Goal: Task Accomplishment & Management: Complete application form

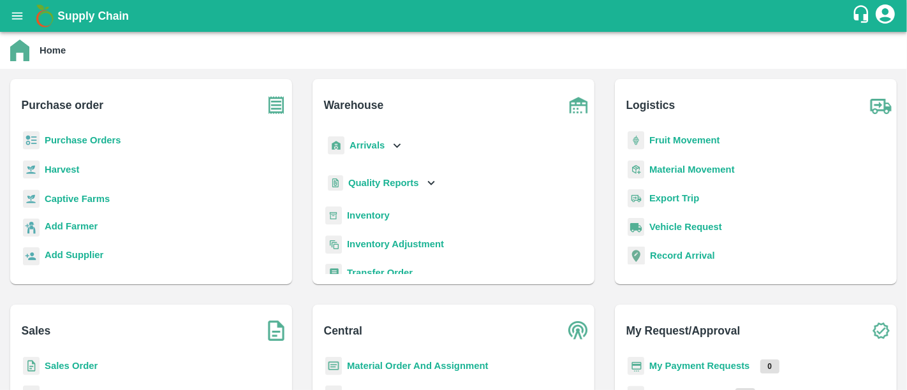
drag, startPoint x: 0, startPoint y: 0, endPoint x: 694, endPoint y: 367, distance: 784.6
click at [694, 367] on div "My Payment Requests 0" at bounding box center [756, 371] width 262 height 29
click at [694, 367] on b "My Payment Requests" at bounding box center [700, 366] width 101 height 10
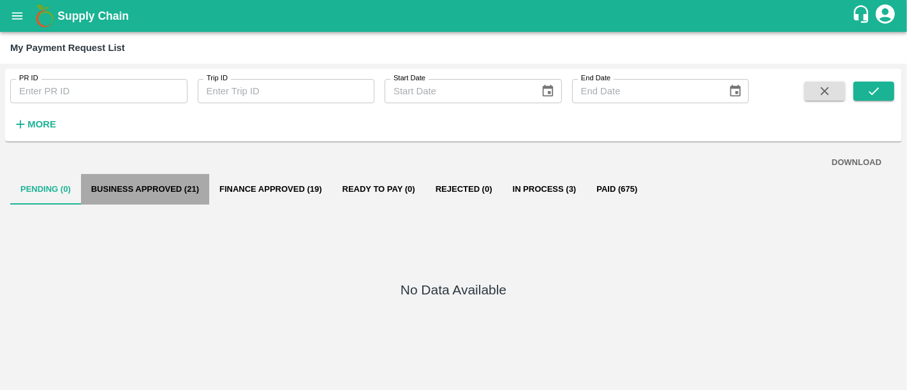
click at [182, 190] on button "Business Approved (21)" at bounding box center [145, 189] width 128 height 31
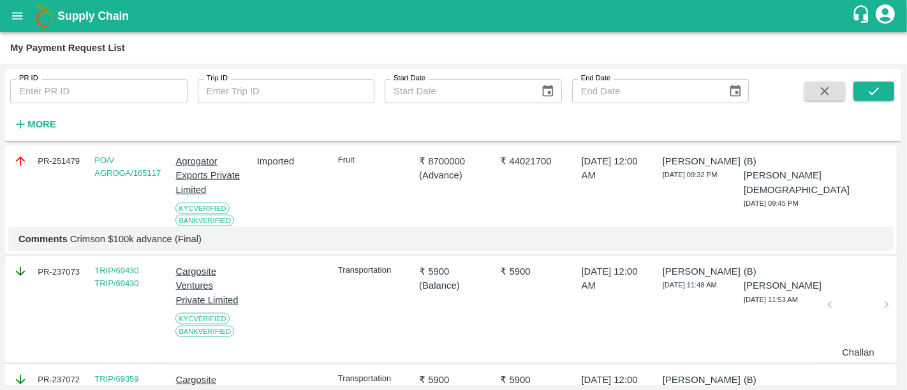
scroll to position [1056, 0]
click at [124, 135] on p "Comments 40% advance for 2 containers Iran Apple" at bounding box center [451, 128] width 865 height 14
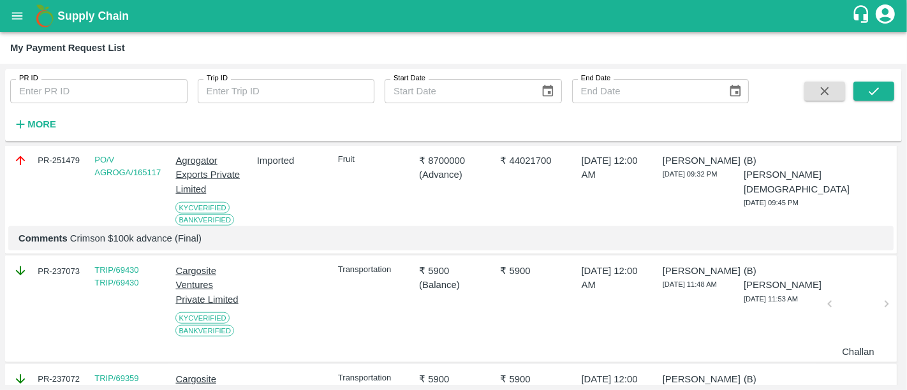
drag, startPoint x: 68, startPoint y: 205, endPoint x: 249, endPoint y: 207, distance: 180.6
click at [249, 135] on p "Comments 40% advance for 2 containers Iran Apple" at bounding box center [451, 128] width 865 height 14
copy p "40% advance for 2 containers Iran Apple"
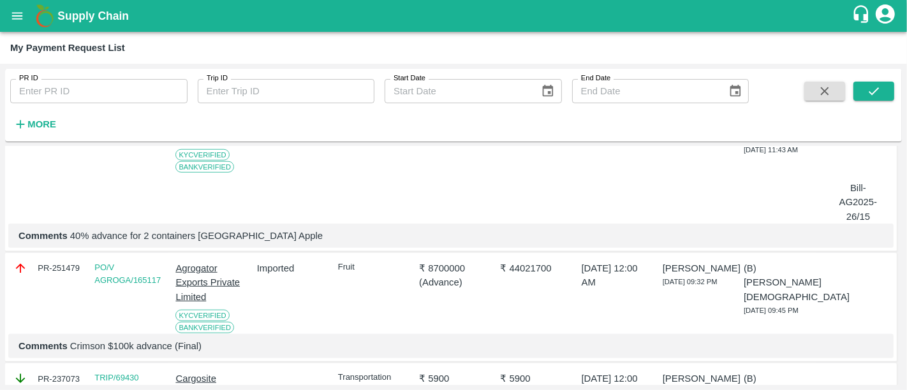
drag, startPoint x: 166, startPoint y: 199, endPoint x: 135, endPoint y: 215, distance: 34.5
click at [135, 215] on div "PR-256599 PO/V AGROGA/174382 Agrogator Exports Private Limited KYC Verified Ban…" at bounding box center [451, 173] width 892 height 160
click at [135, 215] on div "PO/V AGROGA/174382" at bounding box center [126, 160] width 74 height 128
click at [168, 209] on div "PR-256599 PO/V AGROGA/174382 Agrogator Exports Private Limited KYC Verified Ban…" at bounding box center [451, 173] width 892 height 160
click at [80, 115] on div "PR-256599" at bounding box center [47, 108] width 69 height 14
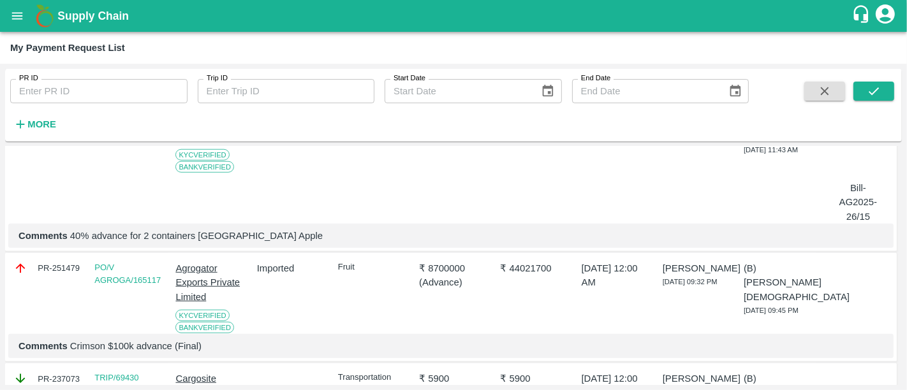
click at [80, 115] on div "PR-256599" at bounding box center [47, 108] width 69 height 14
copy div "PR-256599"
click at [519, 115] on p "₹ 2086200" at bounding box center [534, 108] width 69 height 14
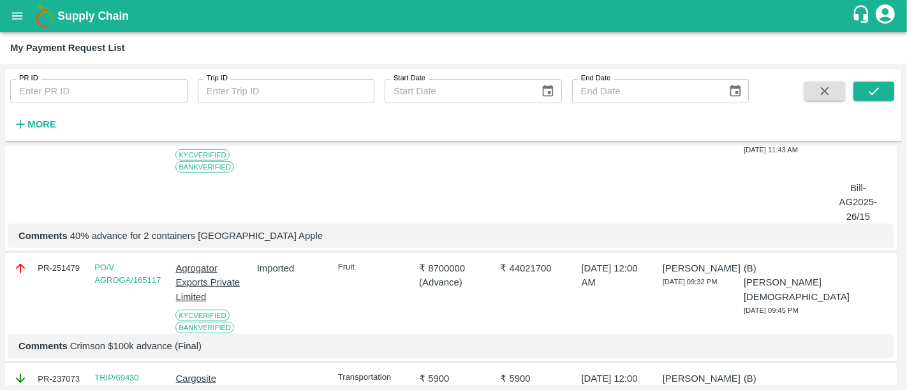
click at [519, 115] on p "₹ 2086200" at bounding box center [534, 108] width 69 height 14
copy p "2086200"
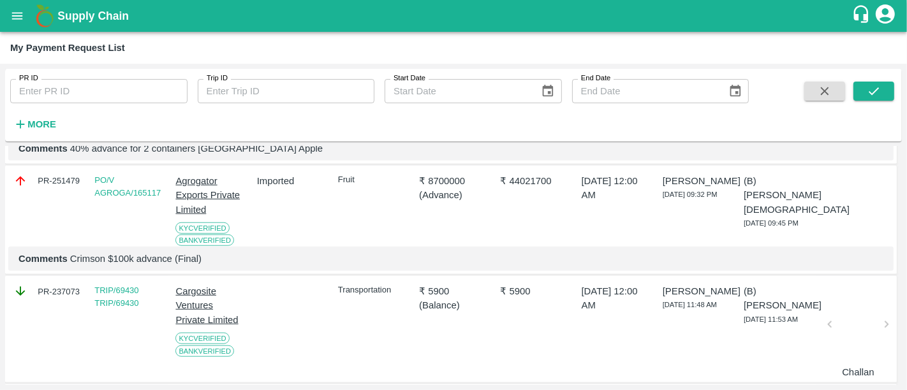
scroll to position [1036, 0]
click at [144, 197] on link "PO/V AGROGA/165117" at bounding box center [127, 186] width 66 height 22
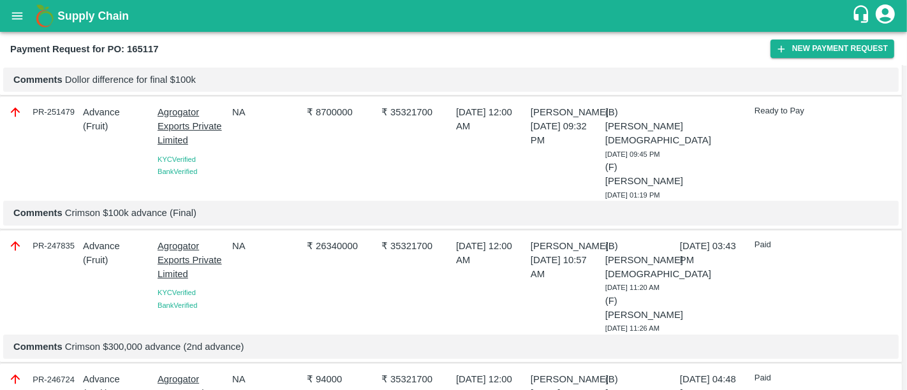
scroll to position [133, 0]
click at [350, 241] on p "₹ 26340000" at bounding box center [342, 245] width 70 height 14
copy p "26340000"
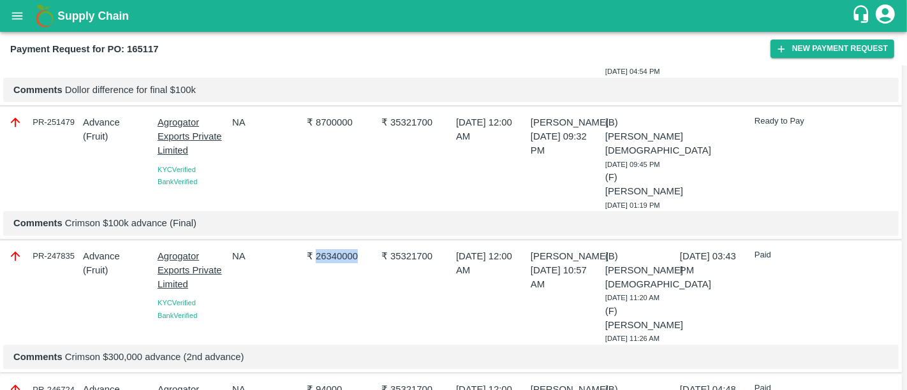
scroll to position [168, 0]
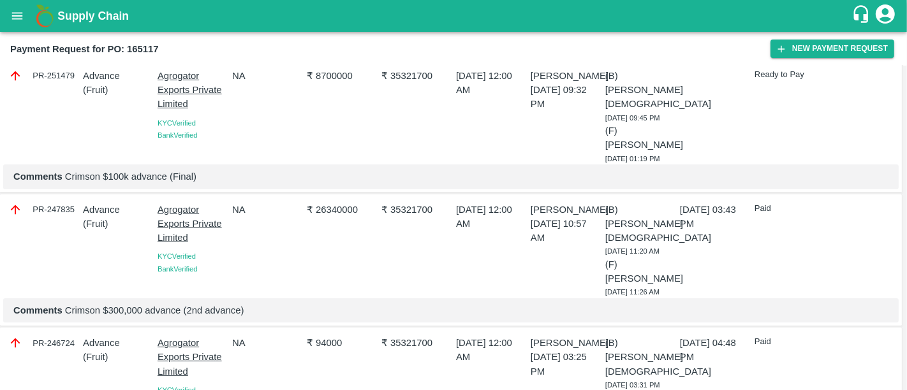
click at [45, 209] on div "PR-247835" at bounding box center [43, 210] width 70 height 14
copy div "PR-247835"
click at [108, 304] on p "Comments Crimson $300,000 advance (2nd advance)" at bounding box center [450, 311] width 875 height 14
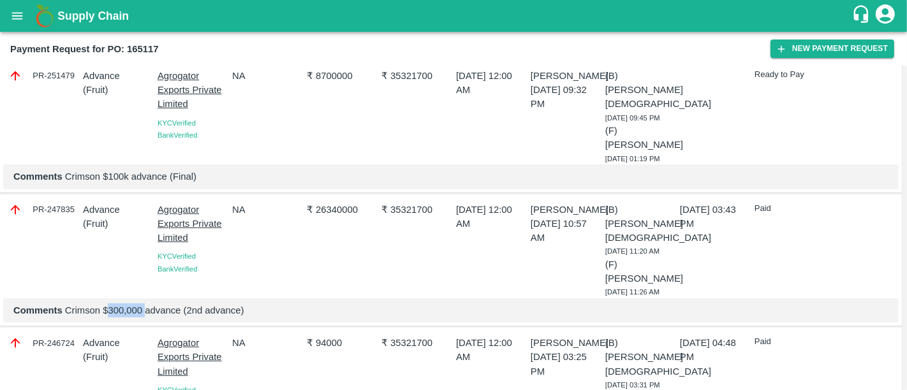
click at [108, 304] on p "Comments Crimson $300,000 advance (2nd advance)" at bounding box center [450, 311] width 875 height 14
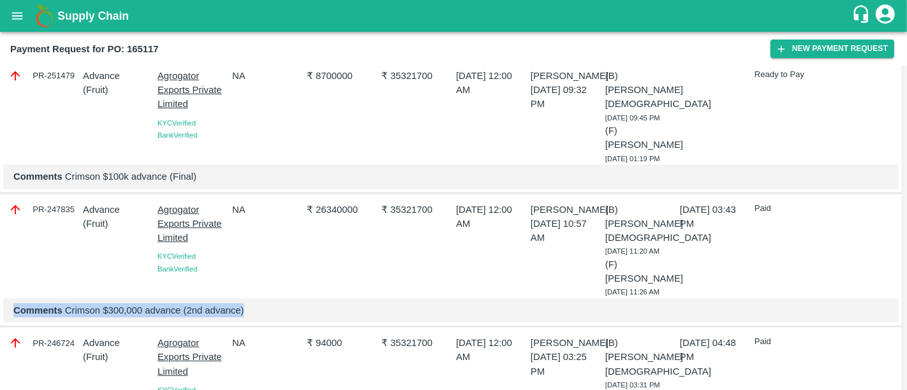
click at [108, 304] on p "Comments Crimson $300,000 advance (2nd advance)" at bounding box center [450, 311] width 875 height 14
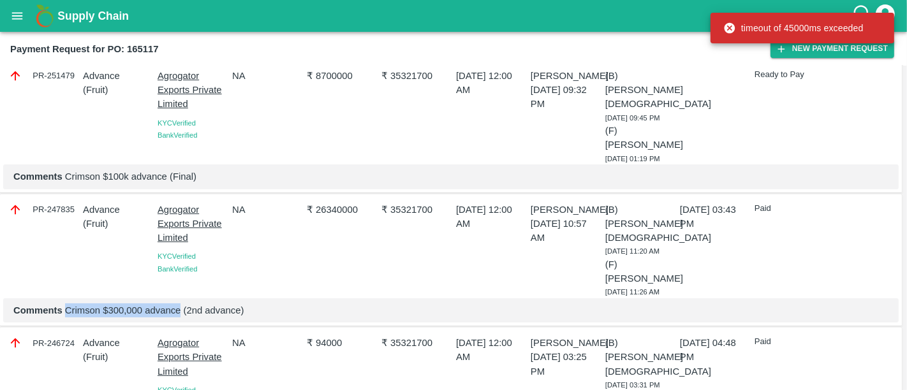
drag, startPoint x: 65, startPoint y: 290, endPoint x: 179, endPoint y: 285, distance: 113.7
click at [179, 304] on p "Comments Crimson $300,000 advance (2nd advance)" at bounding box center [450, 311] width 875 height 14
copy p "Crimson $300,000 advance"
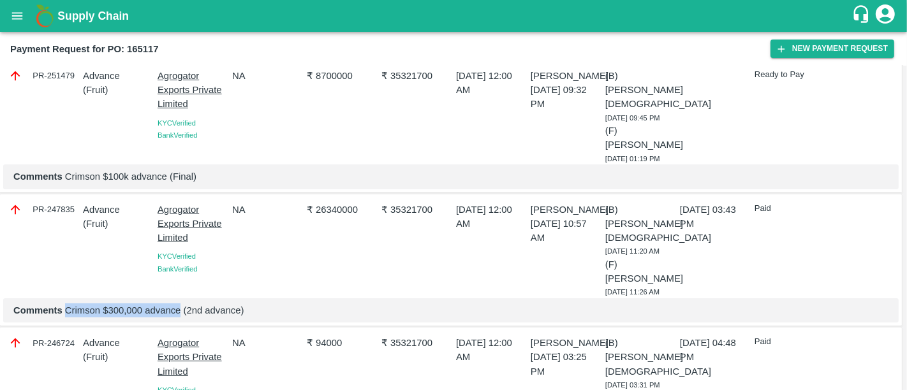
click at [107, 17] on b "Supply Chain" at bounding box center [92, 16] width 71 height 13
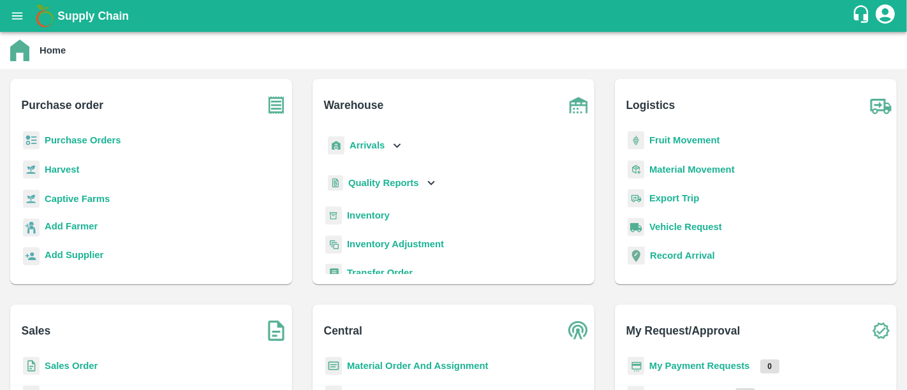
click at [713, 360] on p "My Payment Requests" at bounding box center [700, 366] width 101 height 14
click at [713, 364] on b "My Payment Requests" at bounding box center [700, 366] width 101 height 10
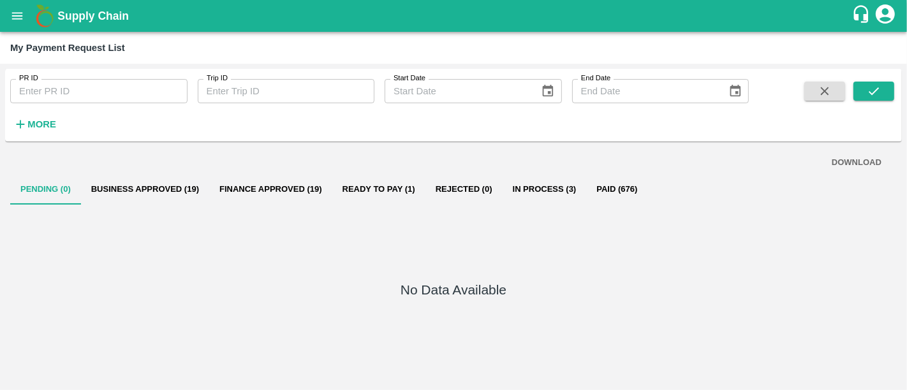
click at [379, 195] on button "Ready To Pay (1)" at bounding box center [378, 189] width 93 height 31
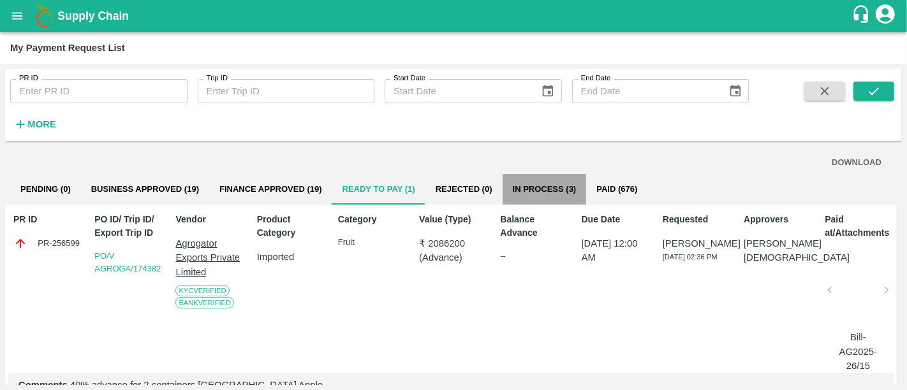
click at [534, 204] on button "In Process (3)" at bounding box center [545, 189] width 84 height 31
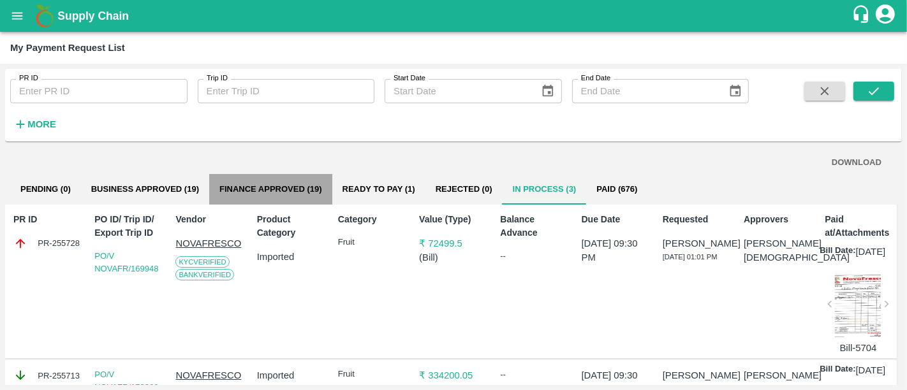
click at [290, 188] on button "Finance Approved (19)" at bounding box center [270, 189] width 123 height 31
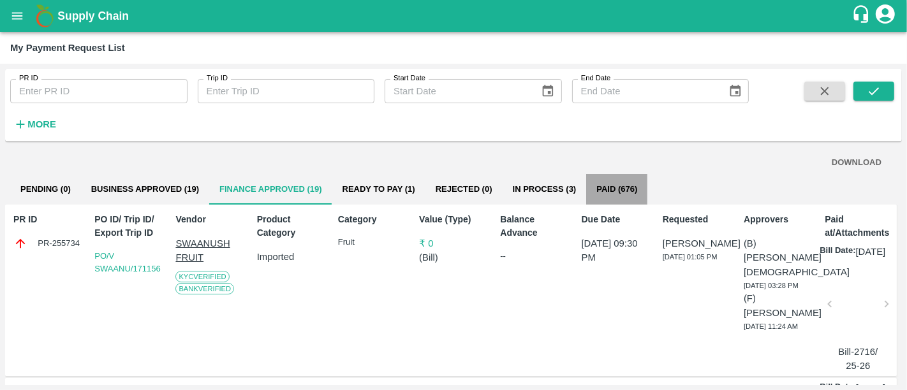
click at [620, 197] on button "Paid (676)" at bounding box center [616, 189] width 61 height 31
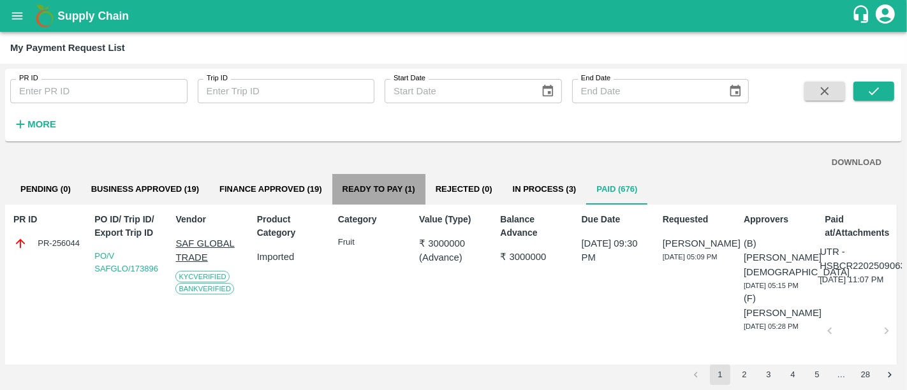
click at [413, 198] on button "Ready To Pay (1)" at bounding box center [378, 189] width 93 height 31
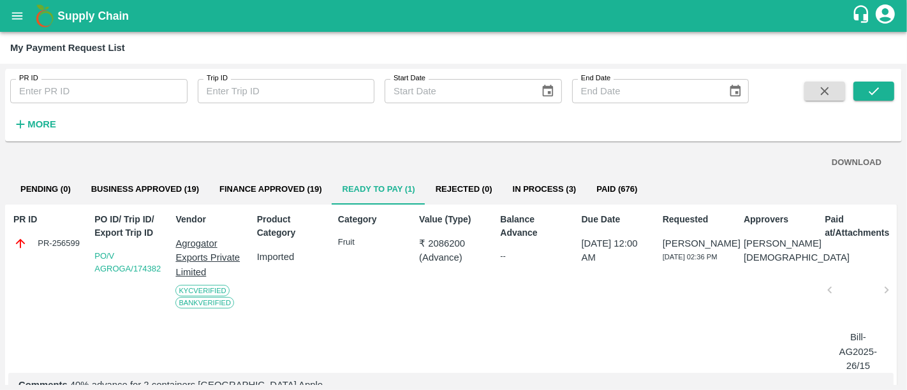
click at [87, 17] on b "Supply Chain" at bounding box center [92, 16] width 71 height 13
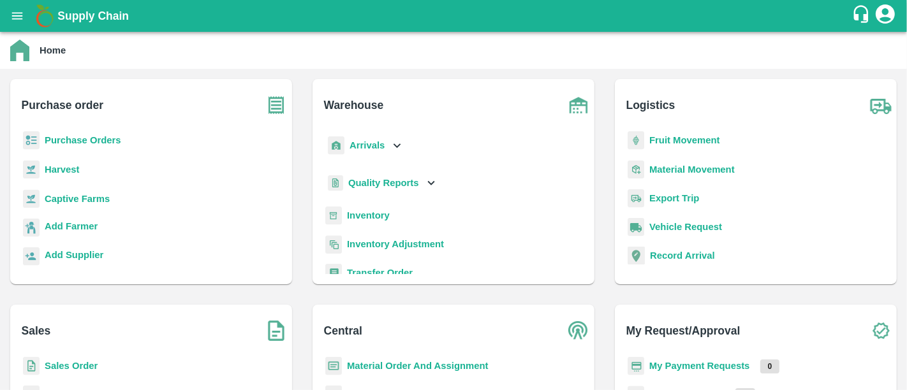
click at [91, 139] on b "Purchase Orders" at bounding box center [83, 140] width 77 height 10
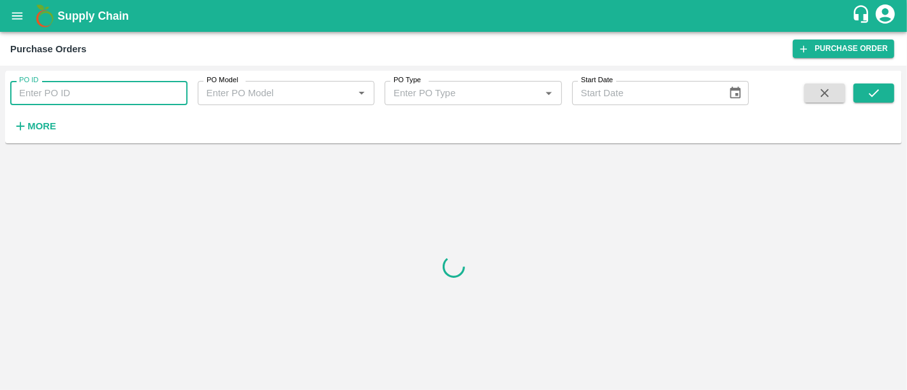
click at [57, 91] on input "PO ID" at bounding box center [98, 93] width 177 height 24
type input "174638"
click at [863, 89] on button "submit" at bounding box center [874, 93] width 41 height 19
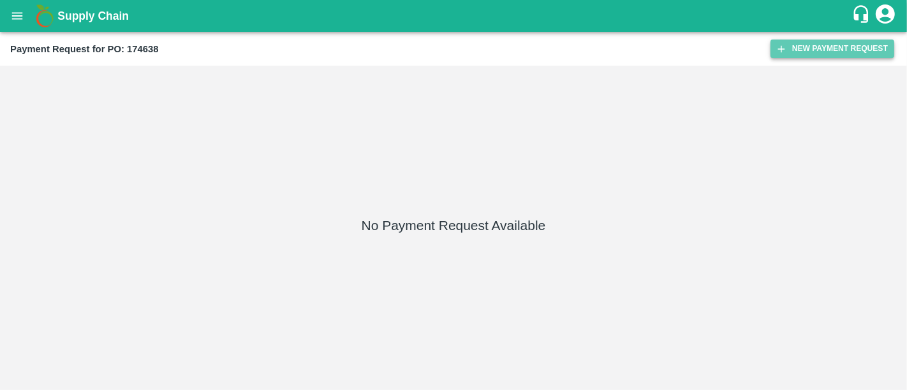
click at [779, 52] on icon "button" at bounding box center [781, 48] width 11 height 11
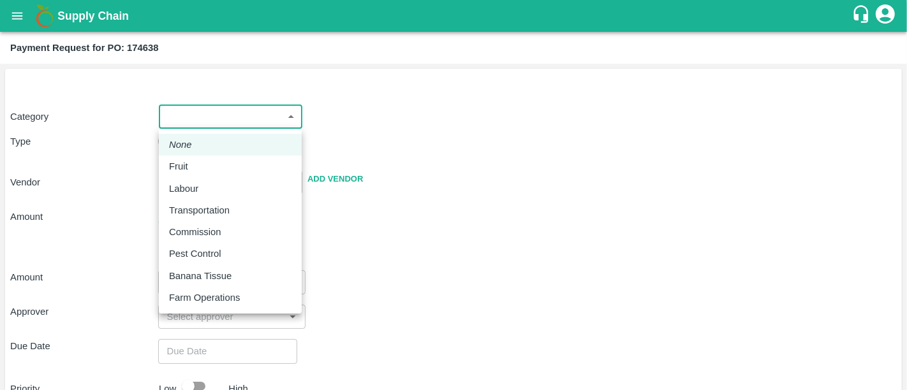
click at [239, 115] on body "Supply Chain Payment Request for PO: 174638 Category ​ ​ Type Advance Bill Vend…" at bounding box center [453, 195] width 907 height 390
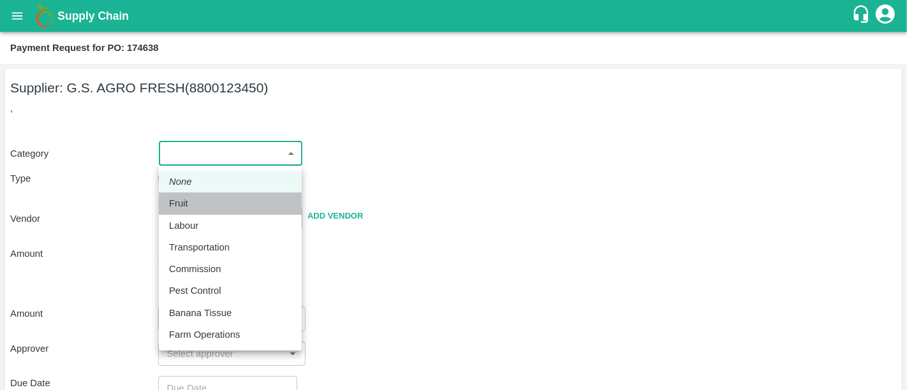
click at [192, 202] on div "Fruit" at bounding box center [182, 204] width 26 height 14
type input "1"
type input "G.S. AGRO FRESH - 8800123450(Supplier)"
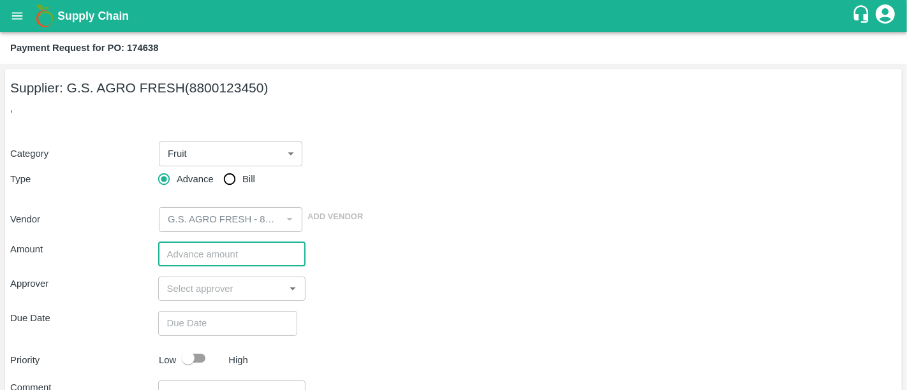
click at [210, 262] on input "number" at bounding box center [232, 254] width 148 height 24
click at [203, 279] on div "​" at bounding box center [232, 289] width 148 height 24
type input "46000"
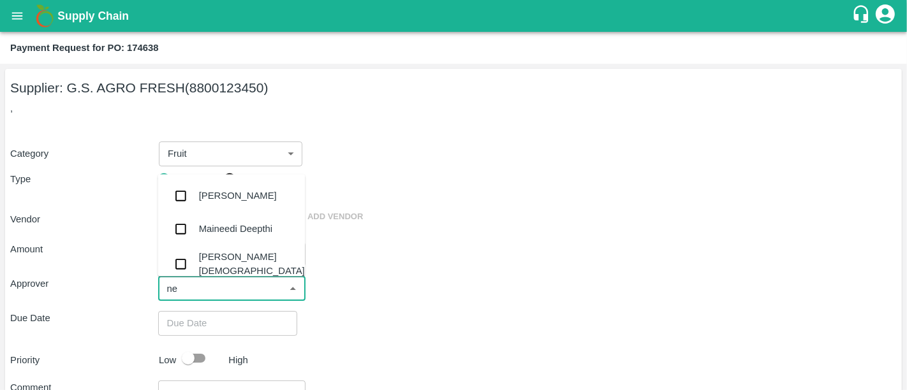
type input "nee"
click at [197, 268] on div "[PERSON_NAME][DEMOGRAPHIC_DATA]" at bounding box center [231, 264] width 147 height 36
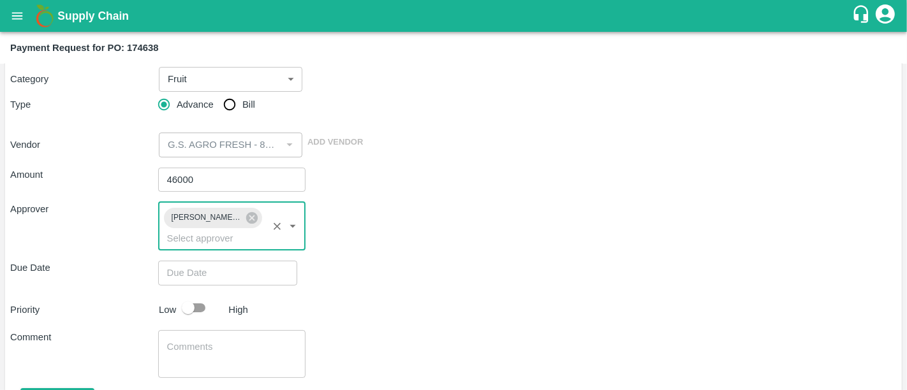
scroll to position [77, 0]
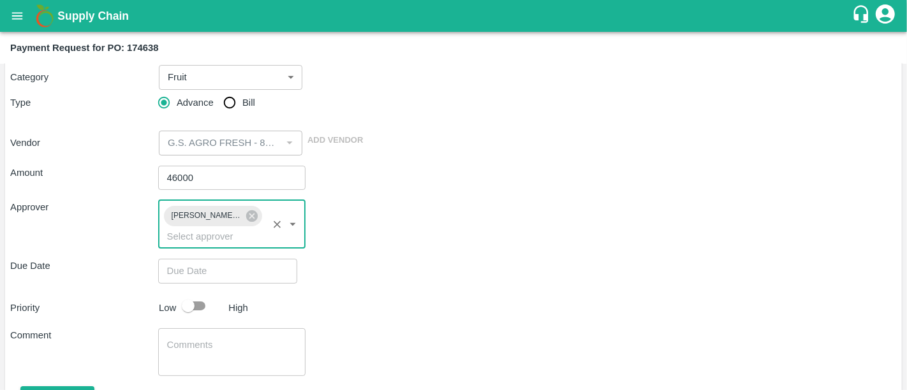
type input "DD/MM/YYYY hh:mm aa"
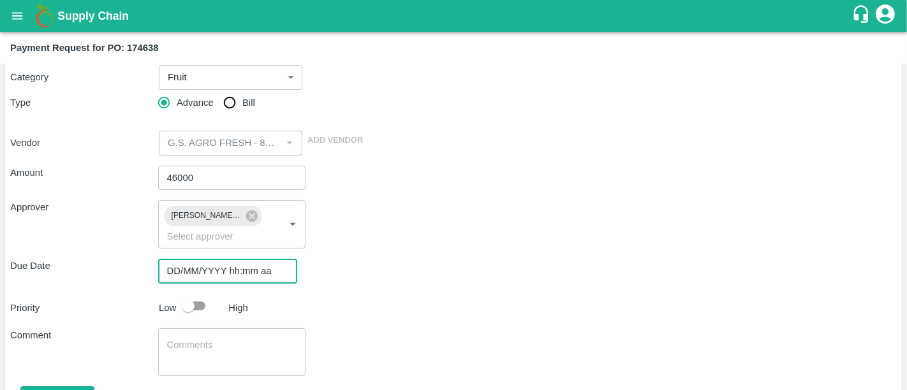
click at [199, 265] on input "DD/MM/YYYY hh:mm aa" at bounding box center [223, 271] width 130 height 24
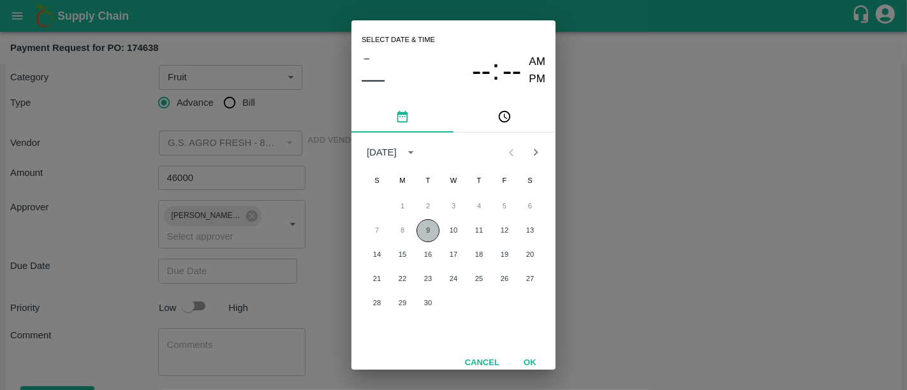
click at [428, 232] on button "9" at bounding box center [428, 230] width 23 height 23
type input "[DATE] 12:00 AM"
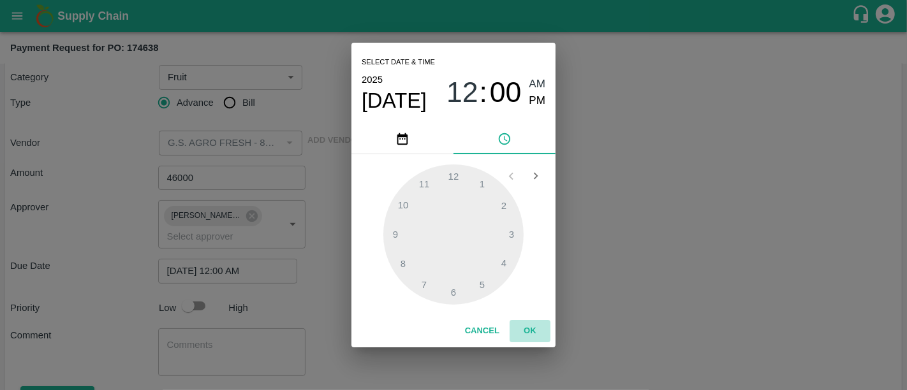
click at [523, 327] on button "OK" at bounding box center [530, 331] width 41 height 22
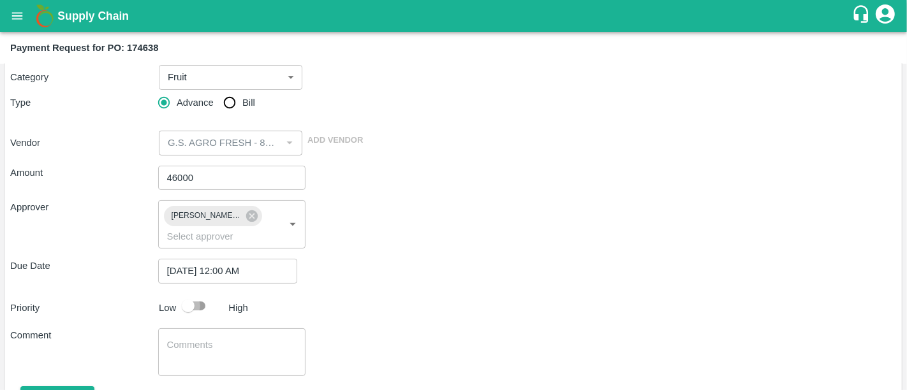
click at [197, 294] on input "checkbox" at bounding box center [188, 306] width 73 height 24
checkbox input "true"
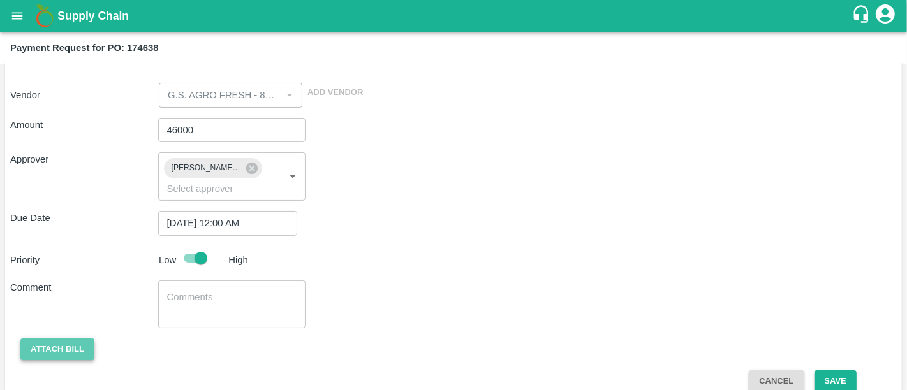
click at [45, 341] on button "Attach bill" at bounding box center [57, 350] width 74 height 22
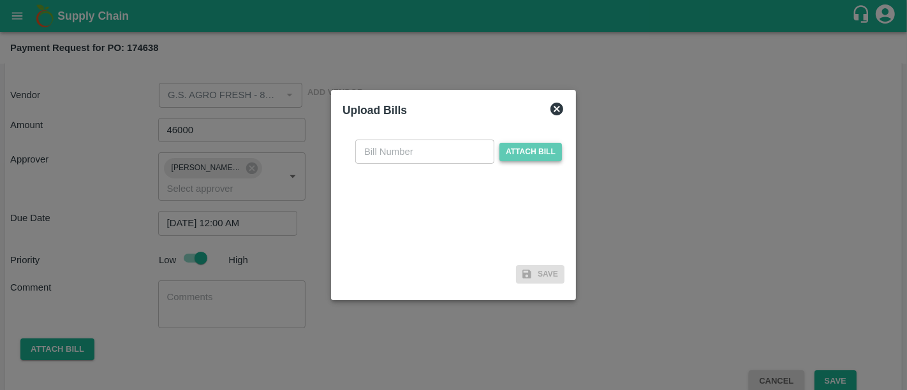
click at [523, 143] on span "Attach bill" at bounding box center [531, 152] width 63 height 19
click at [0, 0] on input "Attach bill" at bounding box center [0, 0] width 0 height 0
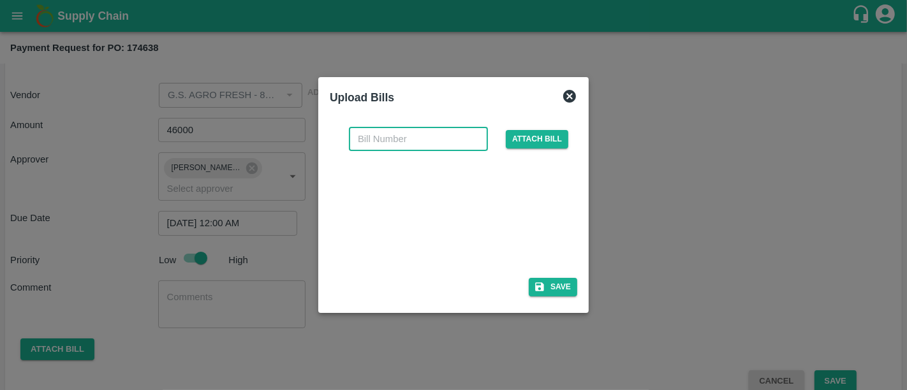
click at [357, 133] on input "text" at bounding box center [418, 139] width 139 height 24
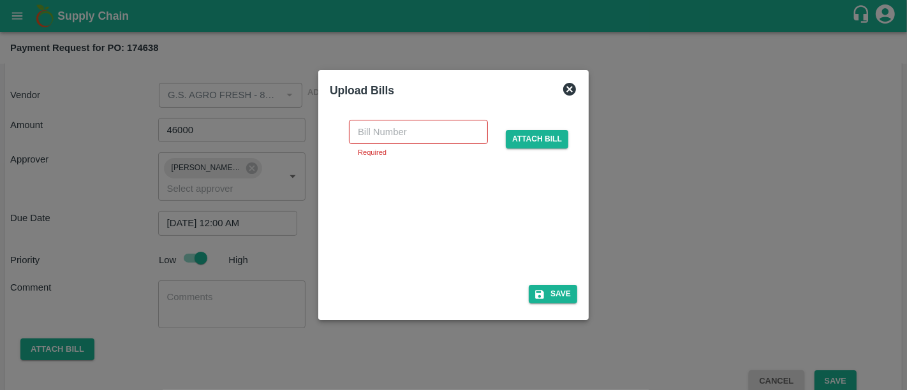
click at [359, 213] on div at bounding box center [450, 218] width 191 height 68
click at [390, 140] on input "text" at bounding box center [418, 132] width 139 height 24
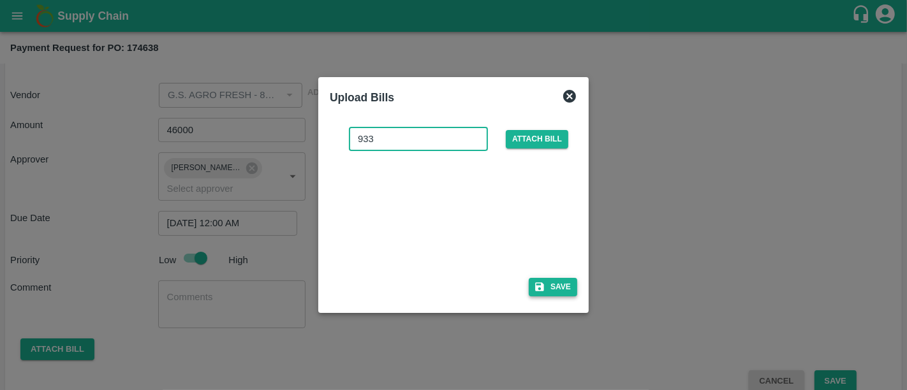
type input "933"
click at [539, 291] on icon "button" at bounding box center [539, 287] width 9 height 9
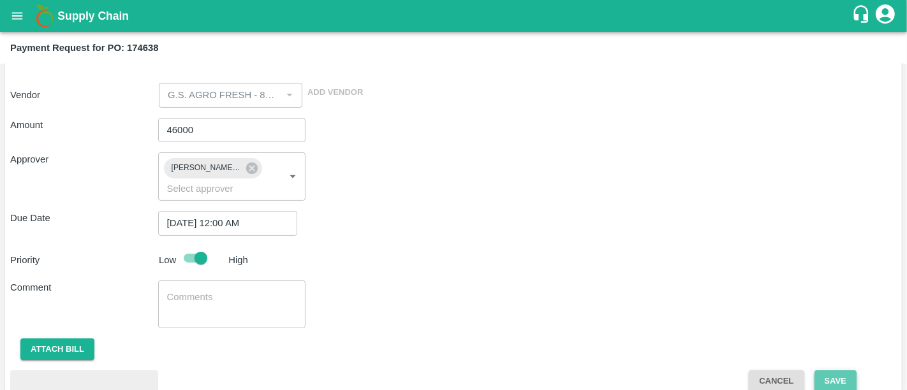
click at [817, 371] on button "Save" at bounding box center [836, 382] width 42 height 22
